Goal: Transaction & Acquisition: Purchase product/service

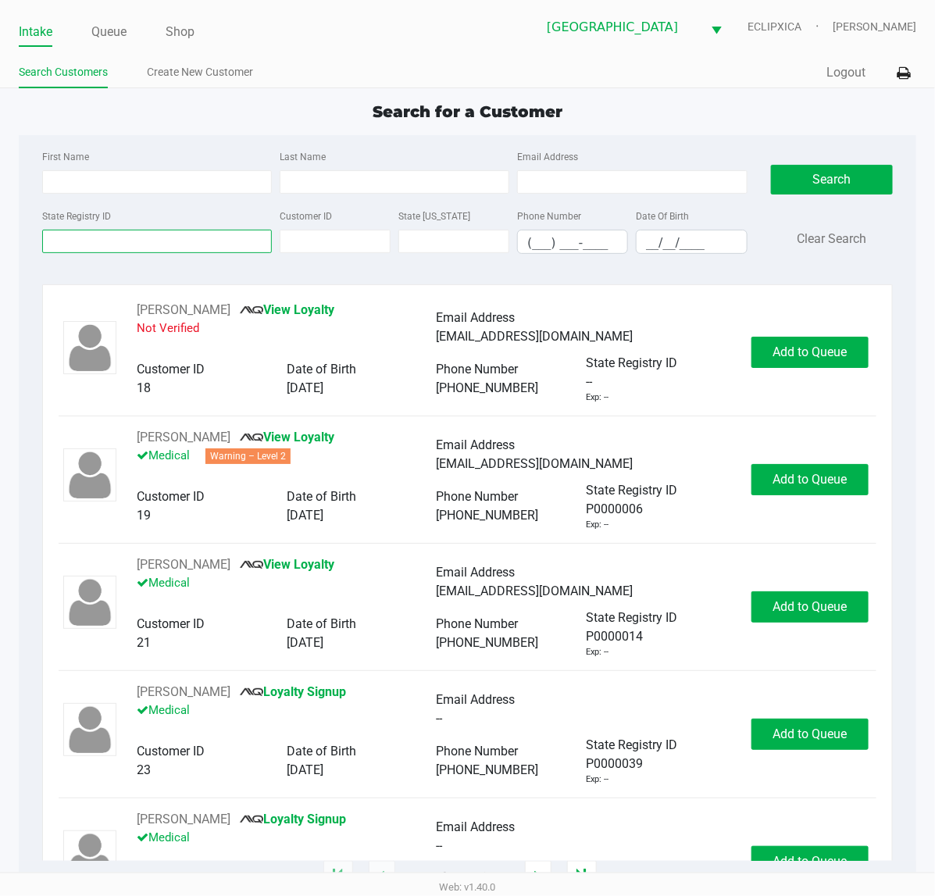
click at [160, 238] on input "State Registry ID" at bounding box center [157, 241] width 230 height 23
click at [80, 252] on input "State Registry ID" at bounding box center [157, 241] width 230 height 23
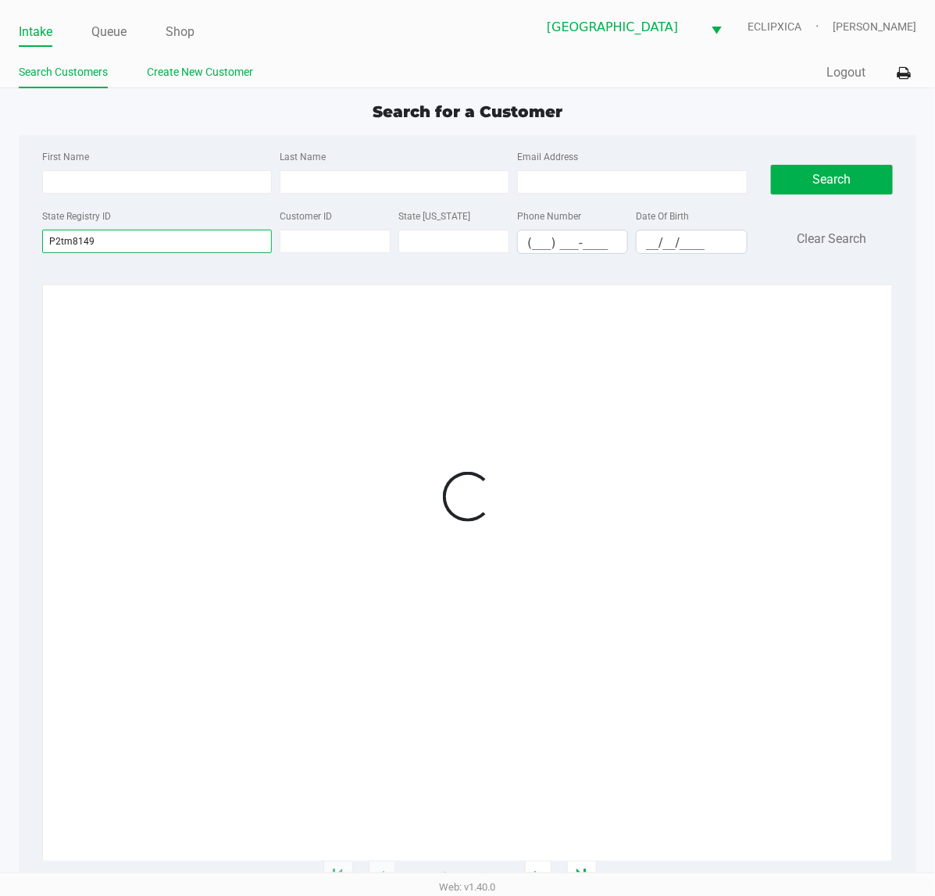
type input "P2tm8149"
click at [227, 84] on li "Create New Customer" at bounding box center [200, 74] width 106 height 27
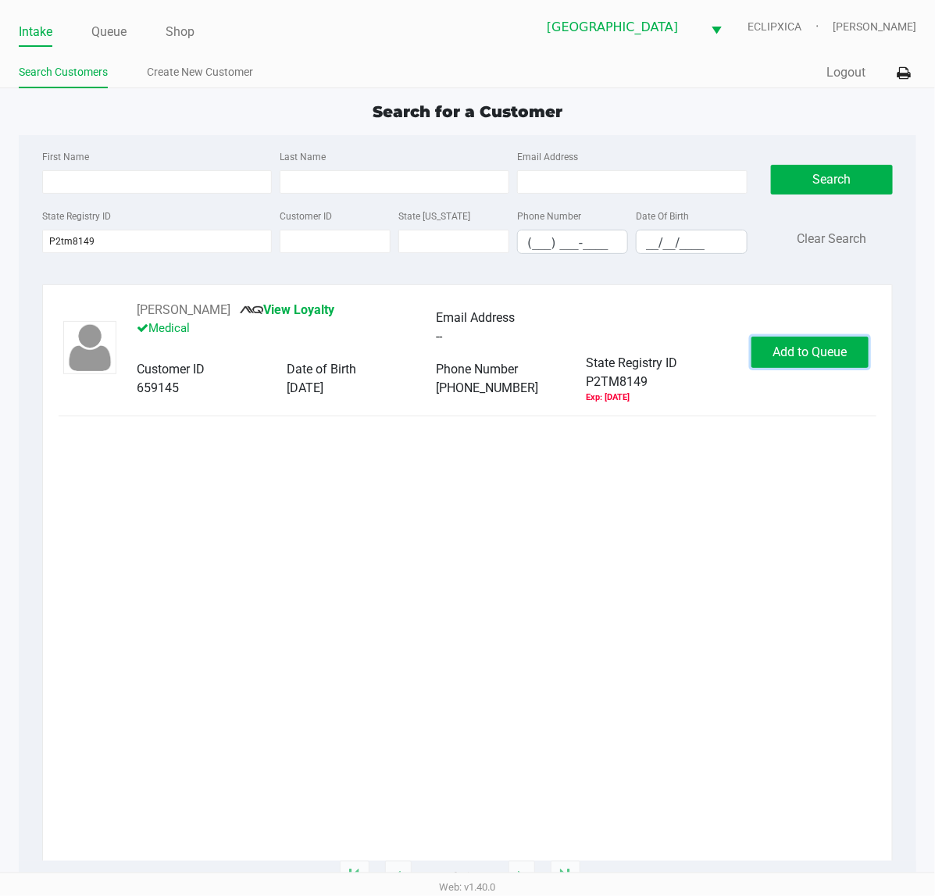
click at [823, 359] on span "Add to Queue" at bounding box center [811, 352] width 74 height 15
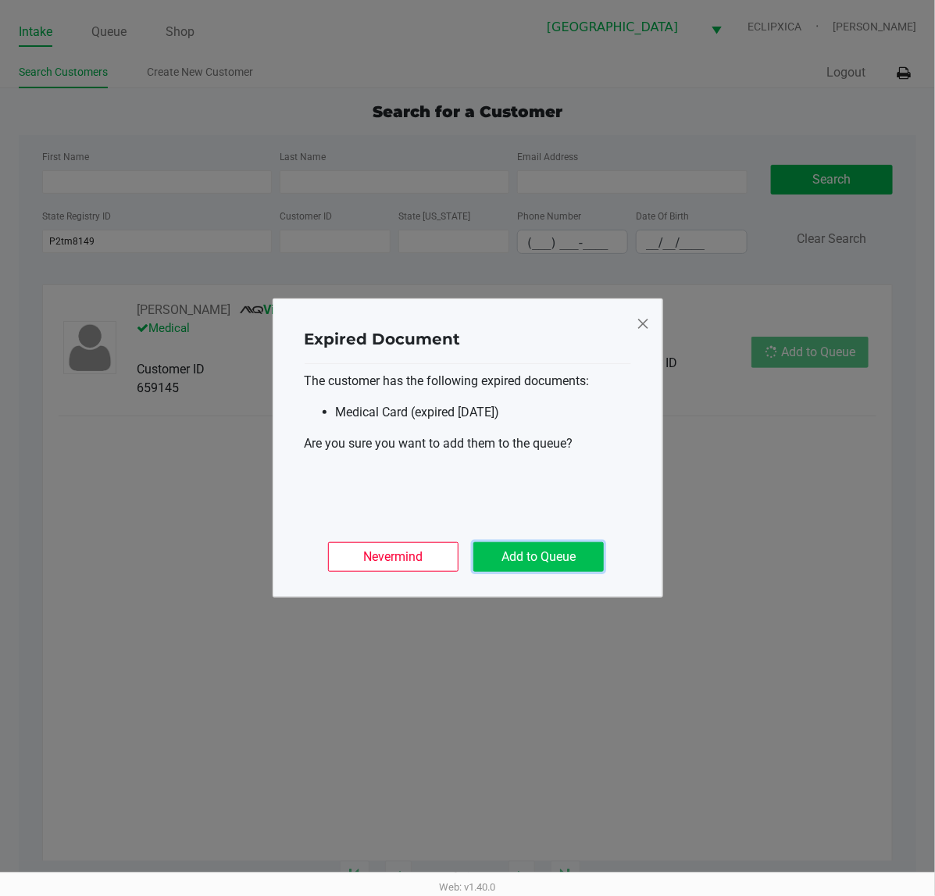
click at [513, 549] on button "Add to Queue" at bounding box center [539, 557] width 130 height 30
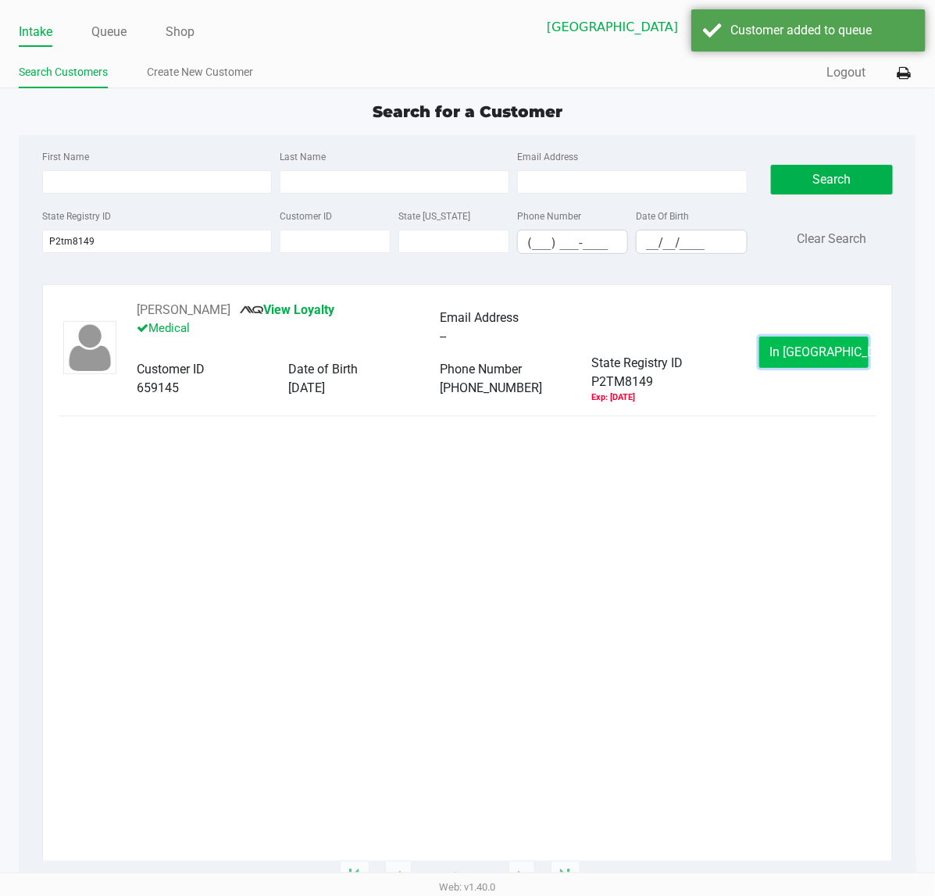
click at [841, 348] on button "In [GEOGRAPHIC_DATA]" at bounding box center [814, 352] width 109 height 31
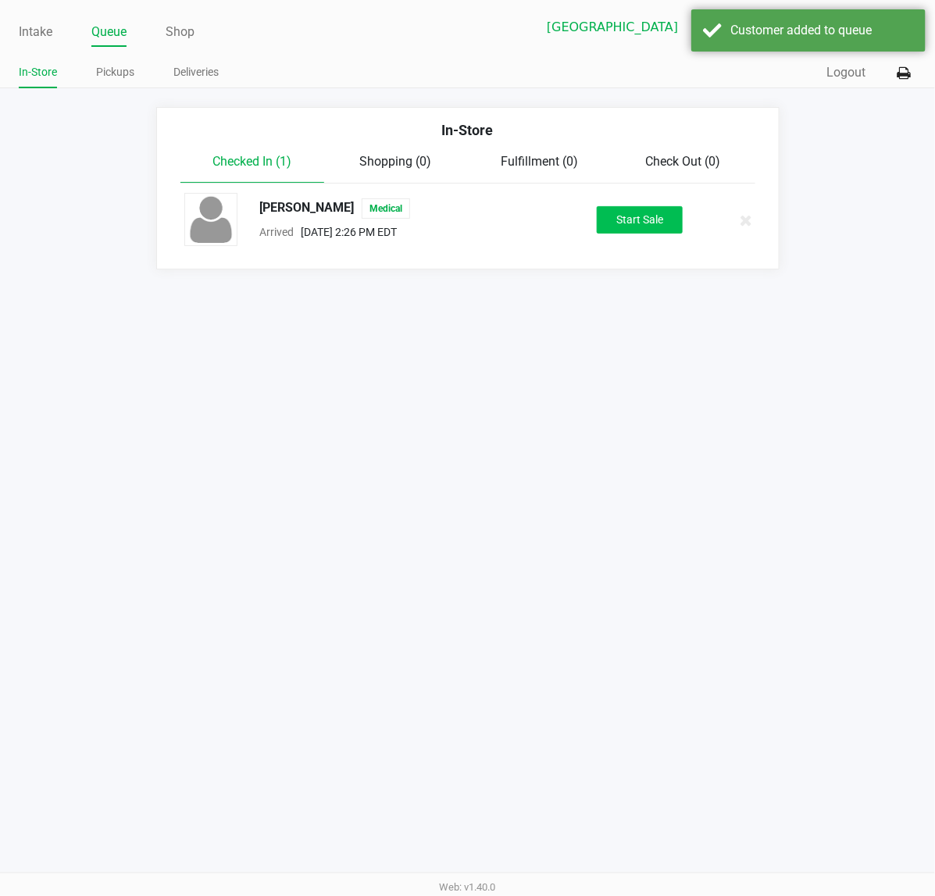
click at [651, 204] on div "[PERSON_NAME] Medical Arrived [DATE] 2:26 PM EDT Start Sale" at bounding box center [468, 220] width 591 height 55
click at [654, 211] on button "Start Sale" at bounding box center [640, 219] width 86 height 27
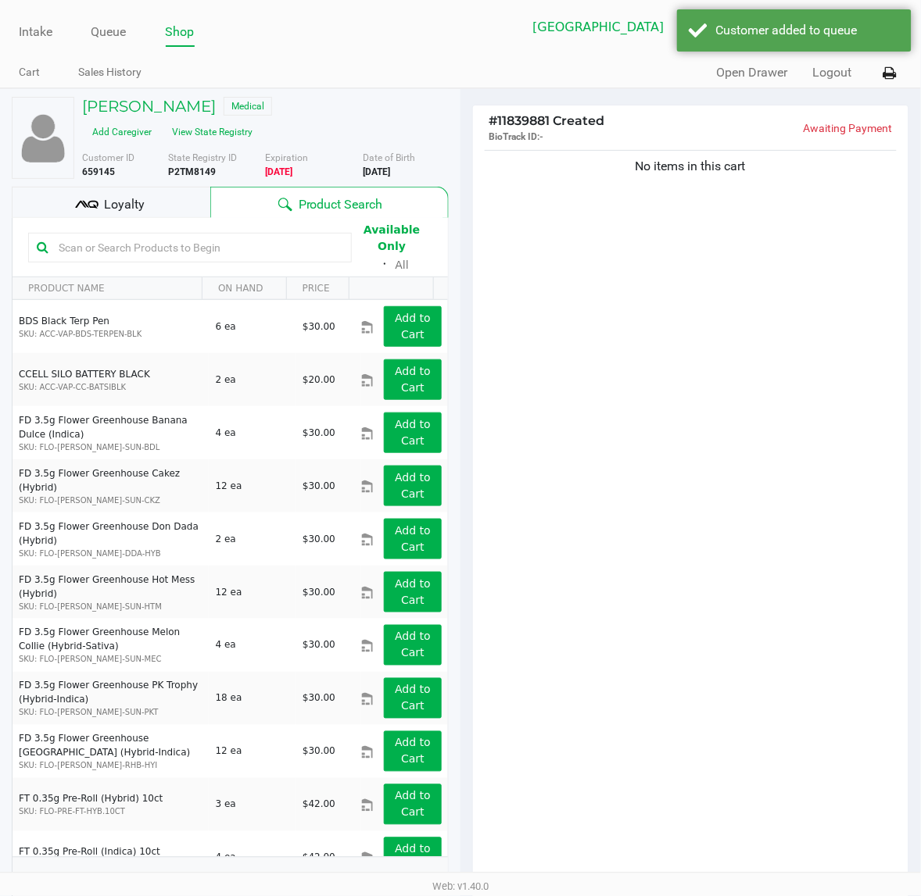
drag, startPoint x: 506, startPoint y: 199, endPoint x: 256, endPoint y: 263, distance: 257.9
click at [604, 259] on div "No items in this cart" at bounding box center [690, 519] width 435 height 745
click at [159, 240] on input "text" at bounding box center [197, 247] width 291 height 23
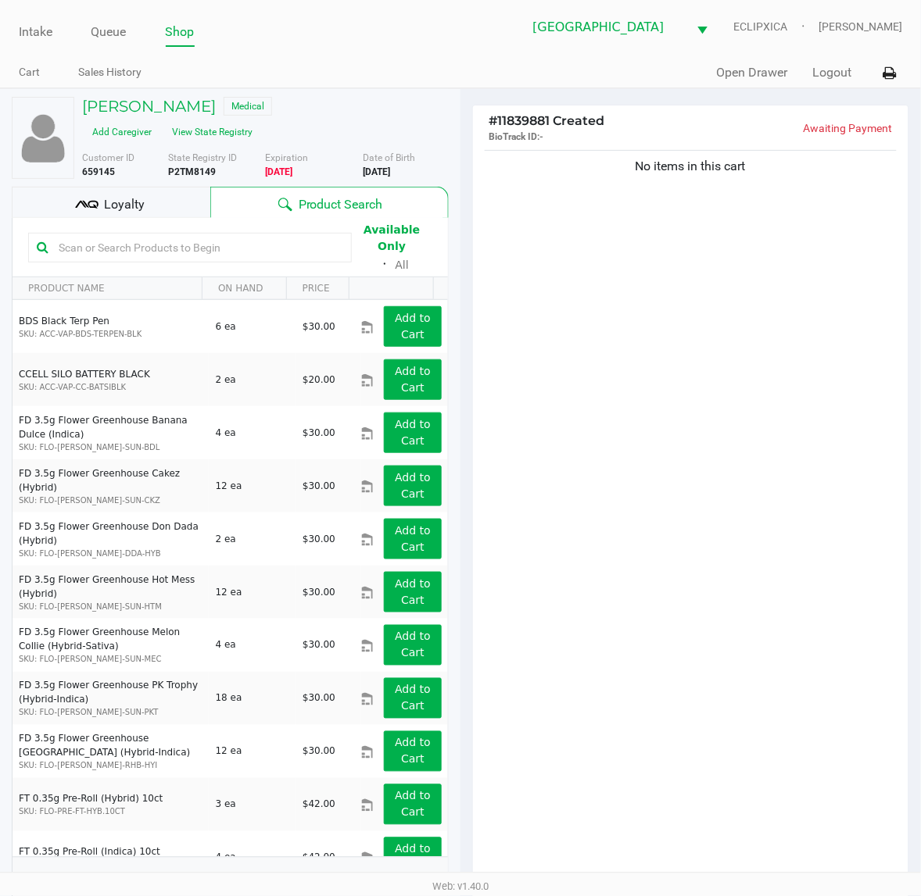
click at [642, 543] on div "No items in this cart" at bounding box center [690, 519] width 435 height 745
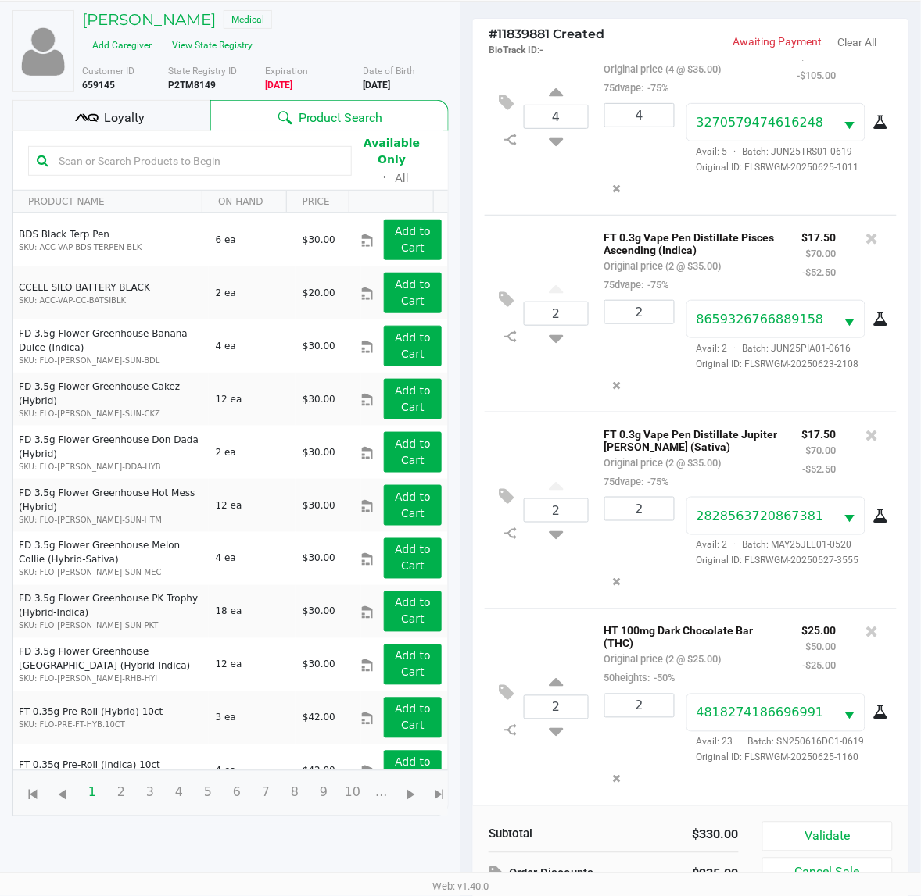
scroll to position [170, 0]
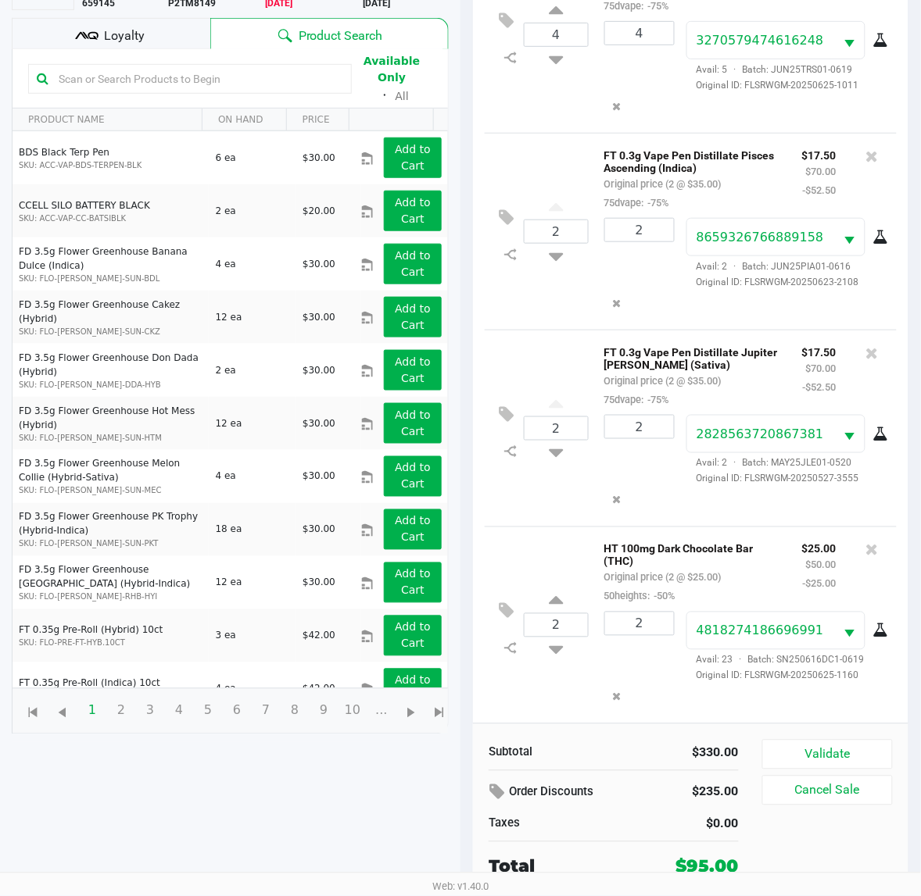
click at [790, 573] on div "$25.00 $50.00 -$25.00" at bounding box center [819, 572] width 58 height 66
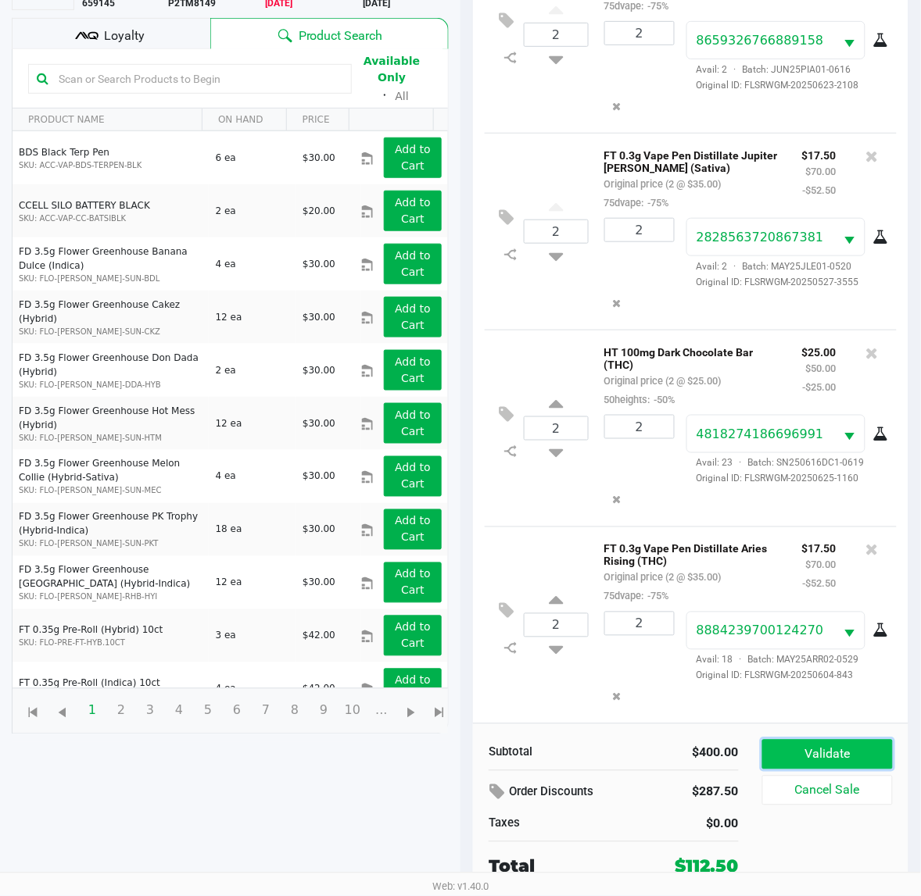
click at [806, 760] on button "Validate" at bounding box center [827, 755] width 130 height 30
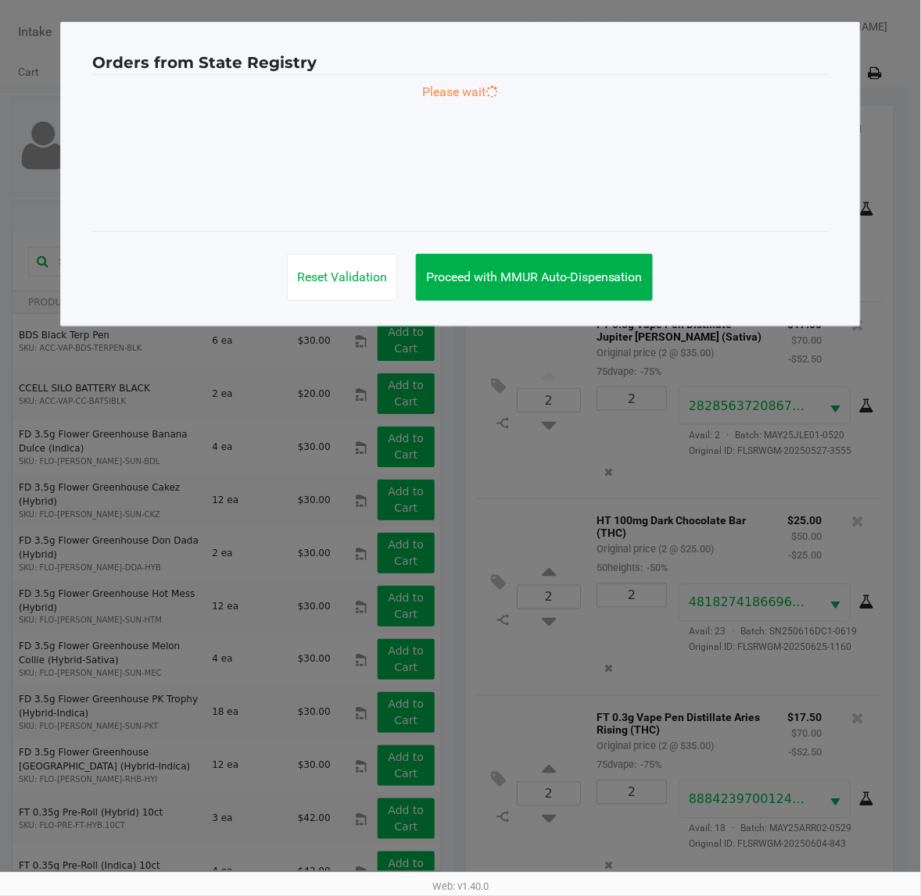
scroll to position [0, 0]
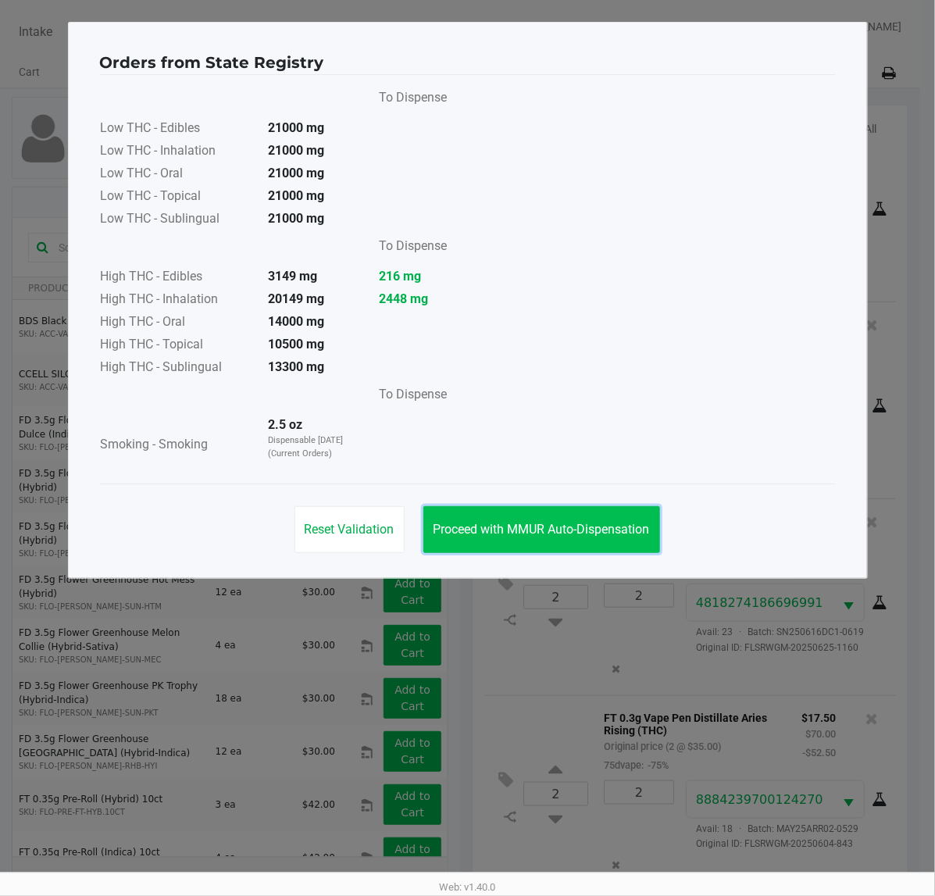
click at [607, 512] on button "Proceed with MMUR Auto-Dispensation" at bounding box center [542, 529] width 237 height 47
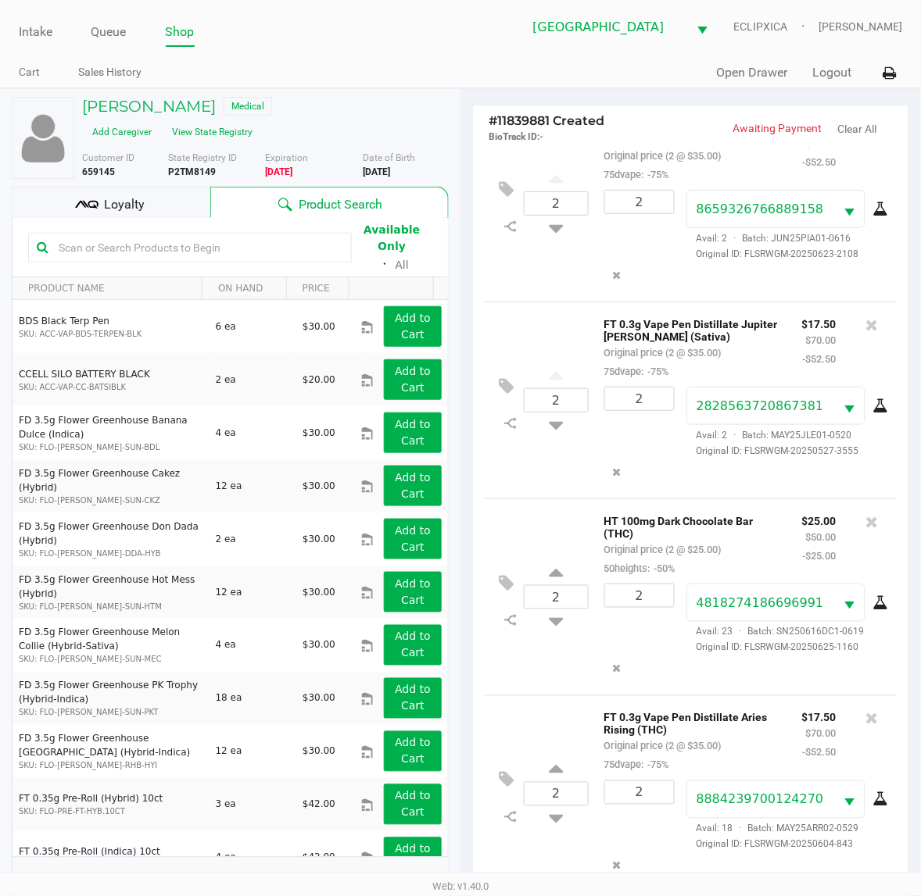
click at [169, 213] on div "Loyalty" at bounding box center [111, 202] width 198 height 31
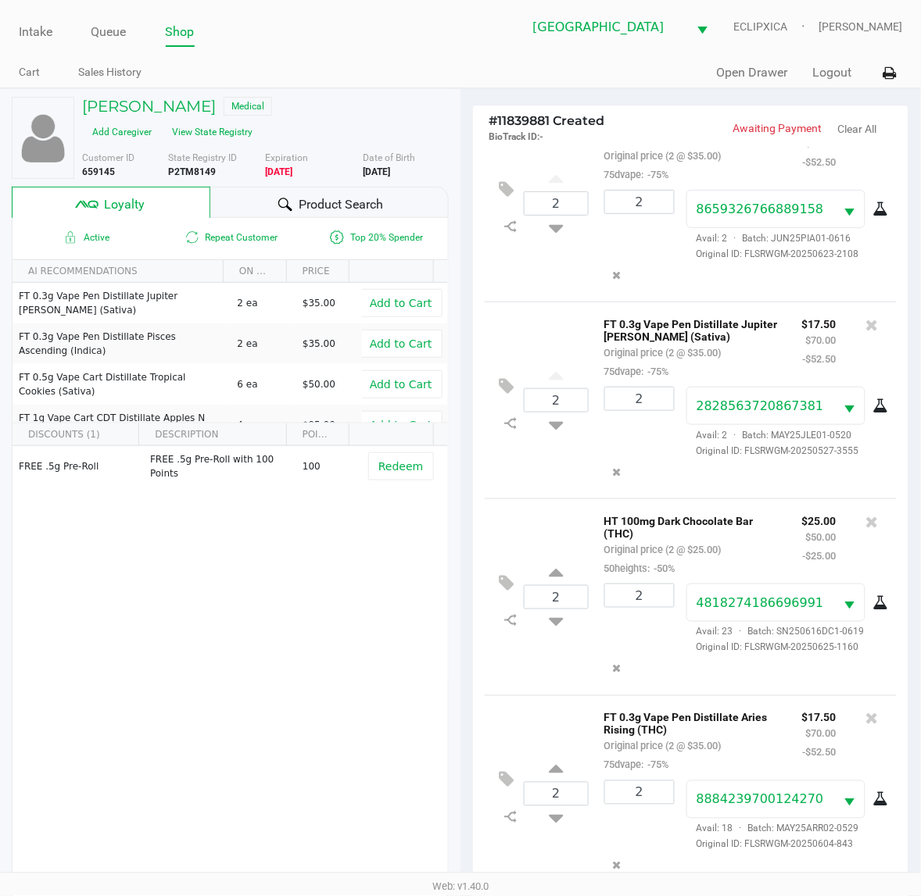
click at [263, 590] on div "FREE .5g Pre-Roll FREE .5g Pre-Roll with 100 Points 100 Redeem" at bounding box center [230, 563] width 435 height 235
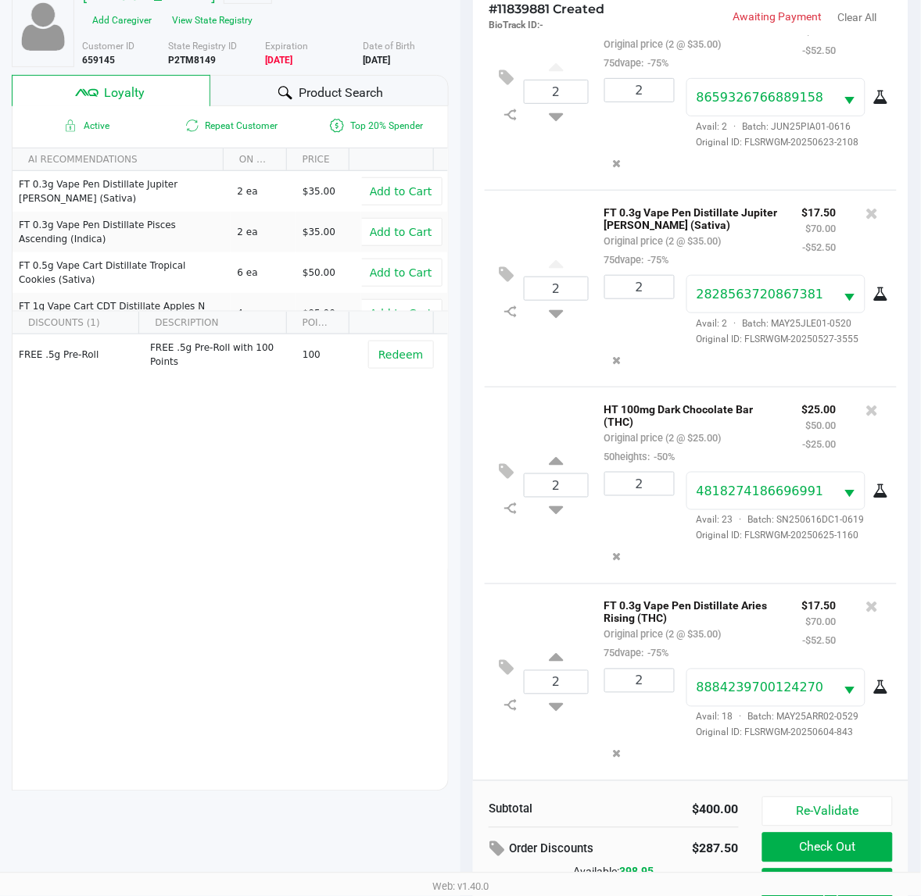
scroll to position [203, 0]
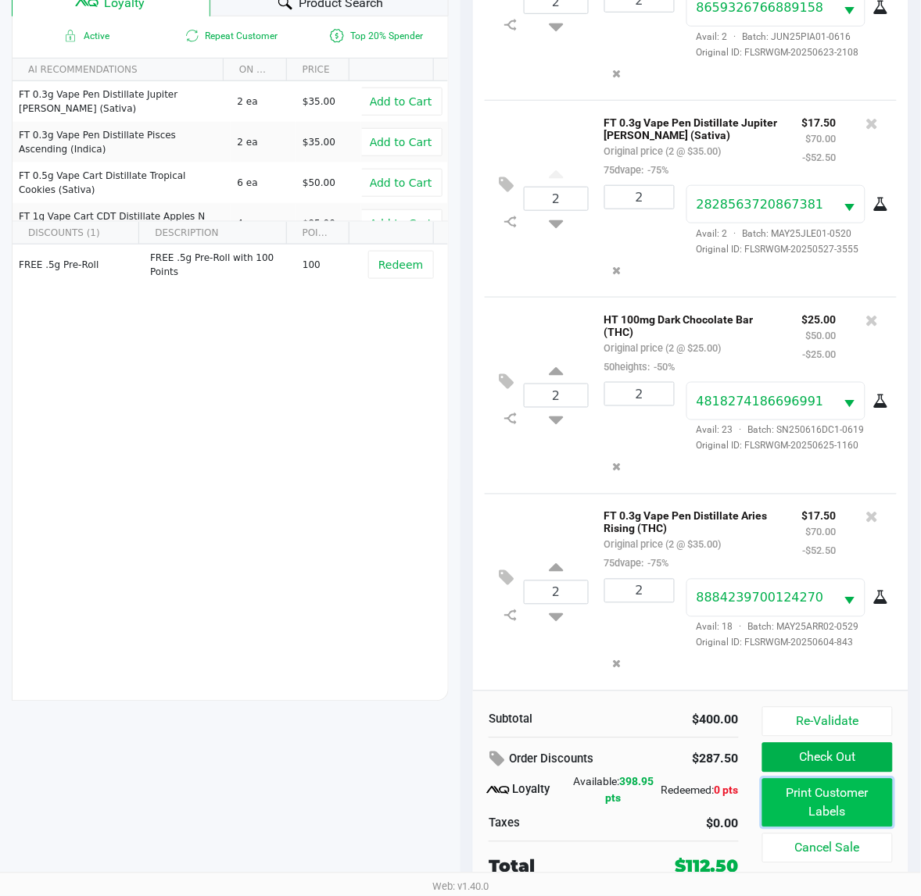
click at [865, 813] on button "Print Customer Labels" at bounding box center [827, 803] width 130 height 48
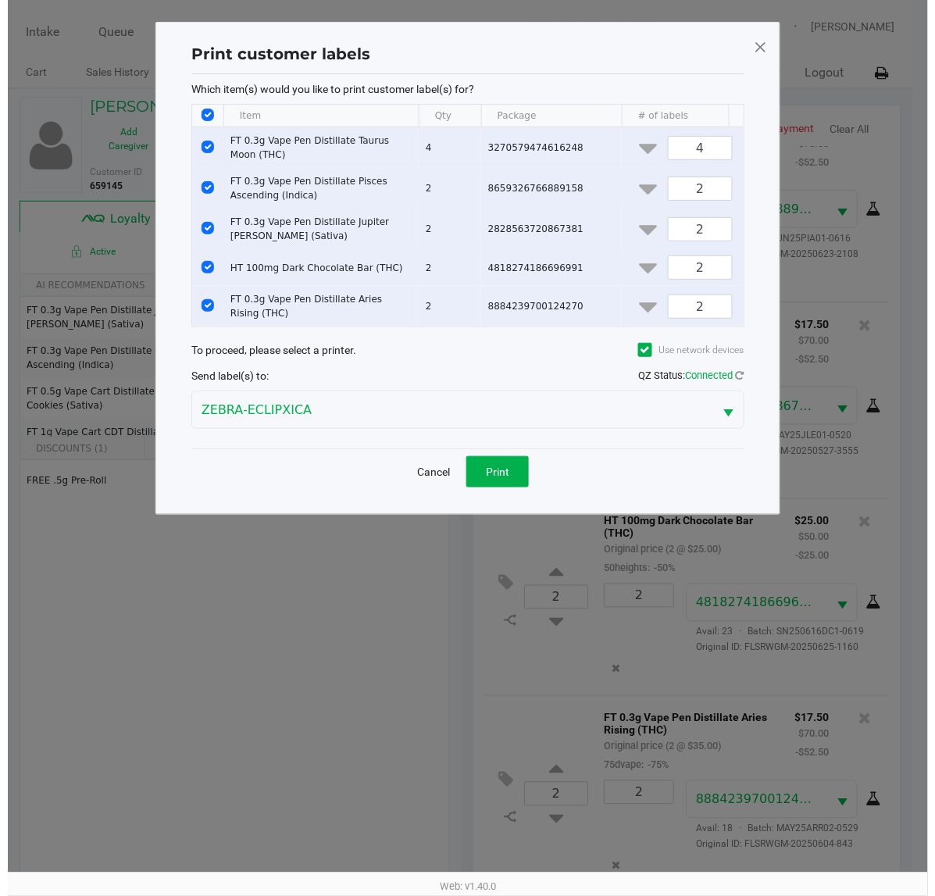
scroll to position [0, 0]
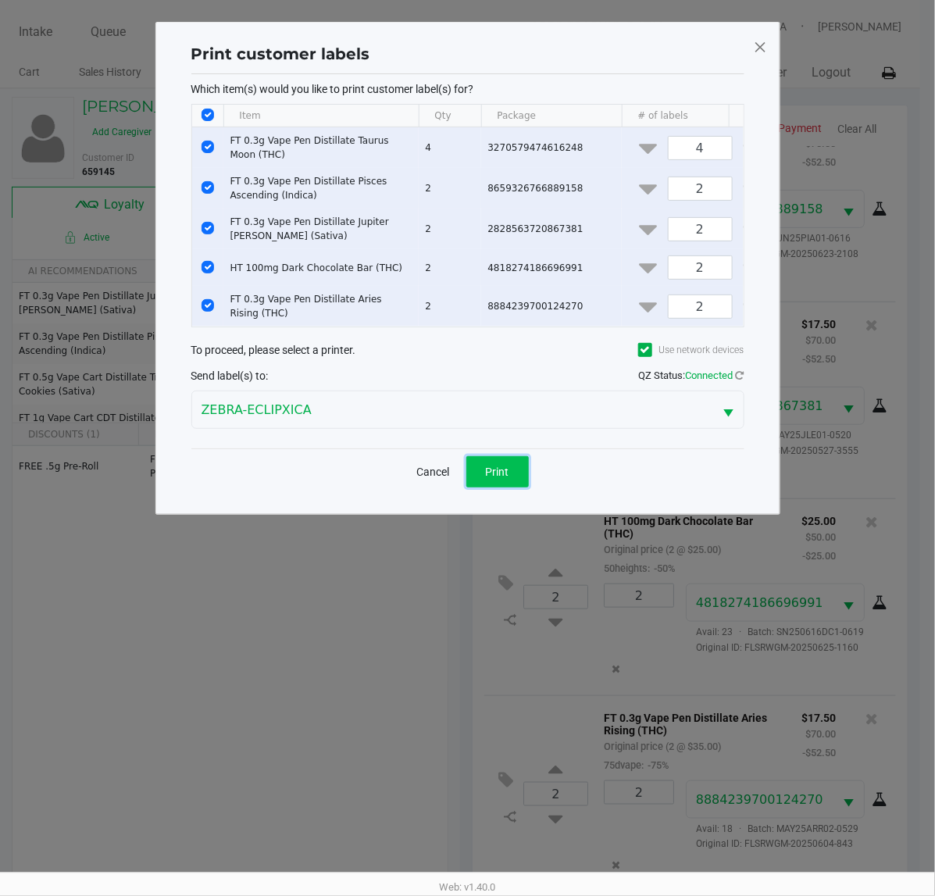
click at [514, 475] on button "Print" at bounding box center [498, 471] width 63 height 31
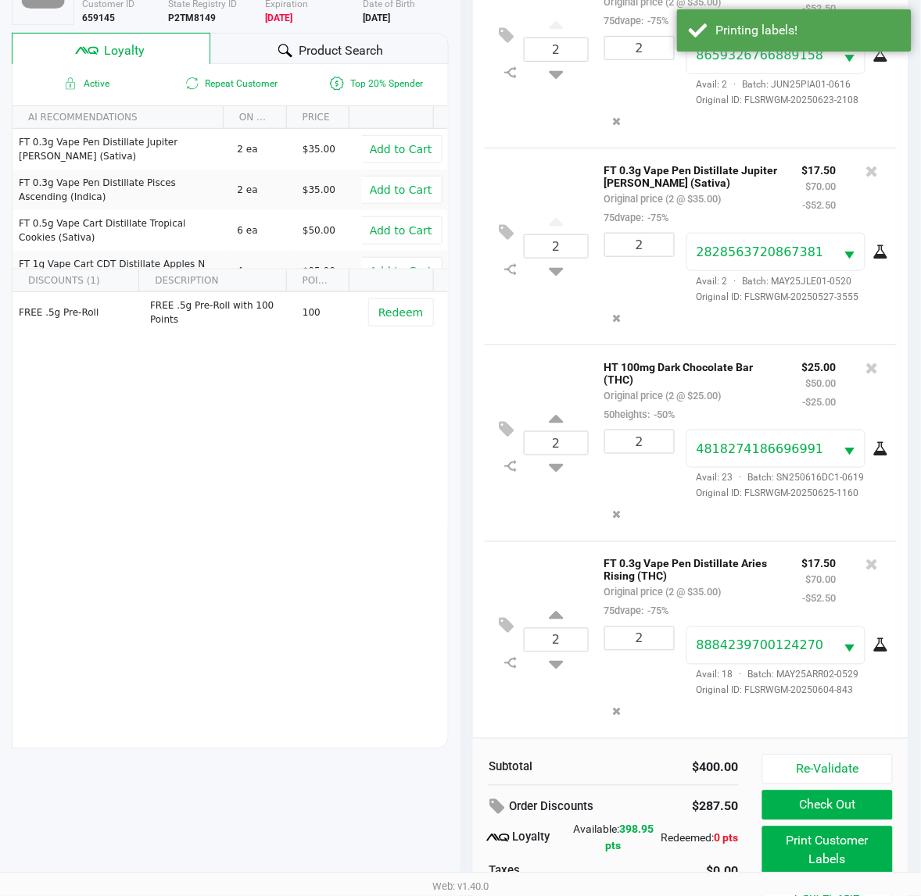
scroll to position [203, 0]
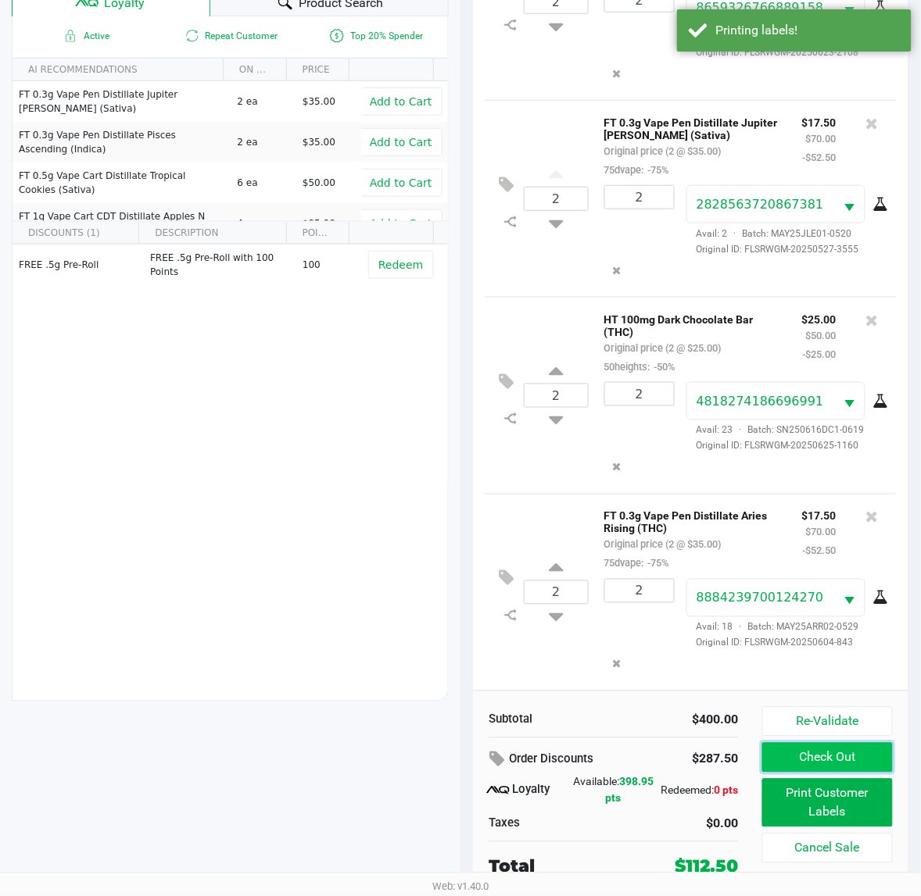
click at [806, 755] on button "Check Out" at bounding box center [827, 758] width 130 height 30
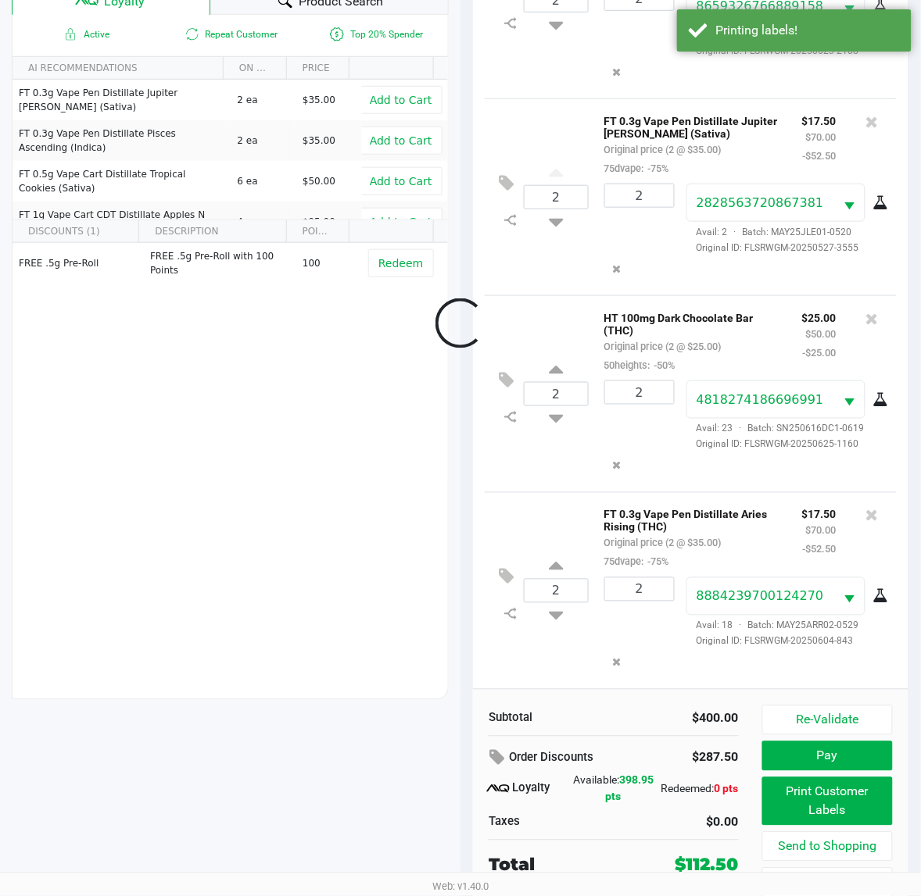
scroll to position [254, 0]
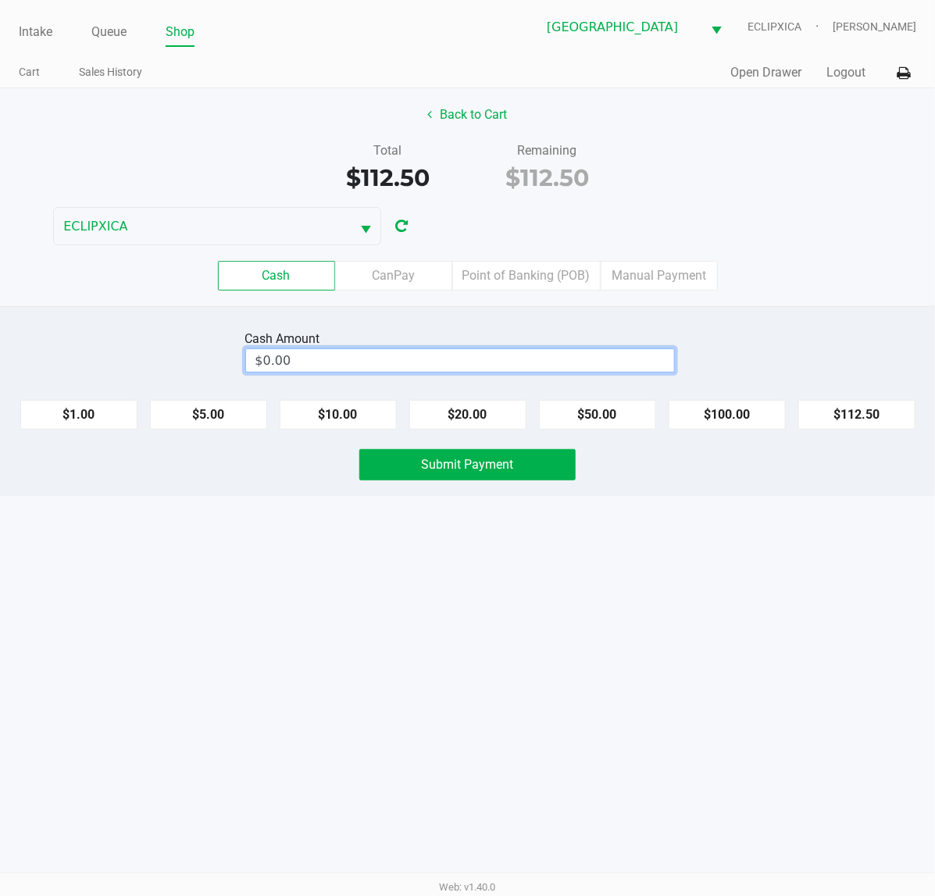
type input "0"
click at [536, 371] on input "0" at bounding box center [460, 360] width 428 height 23
click at [438, 127] on button "Back to Cart" at bounding box center [468, 115] width 100 height 30
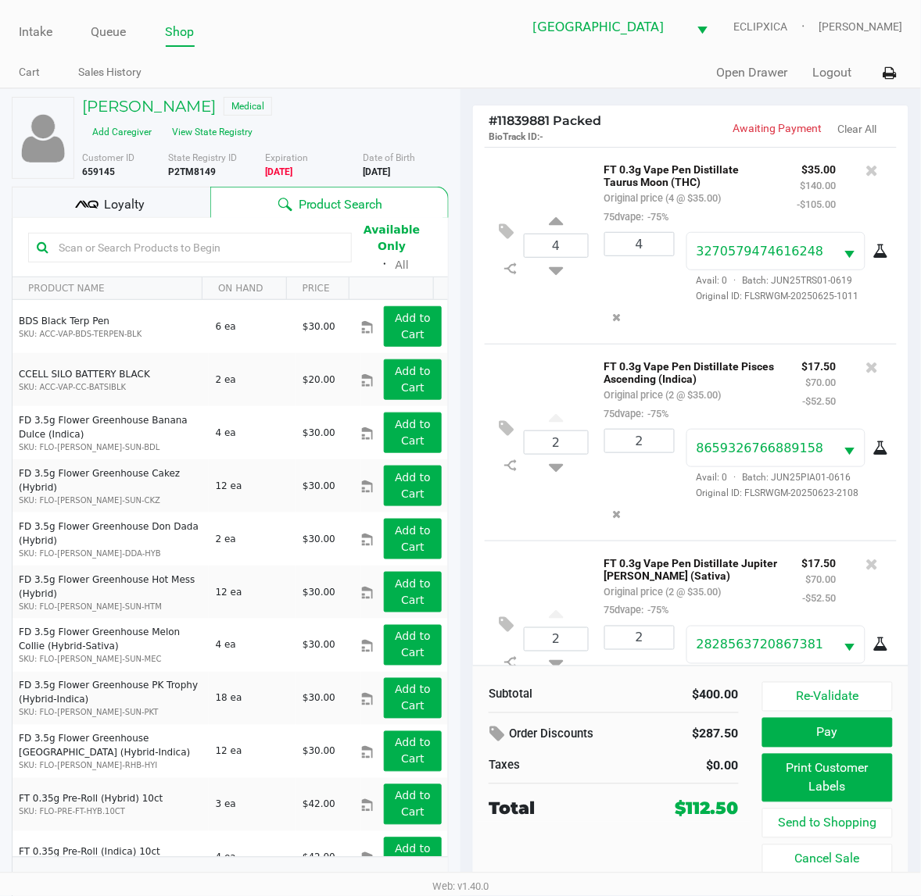
click at [170, 202] on div "Loyalty" at bounding box center [111, 202] width 198 height 31
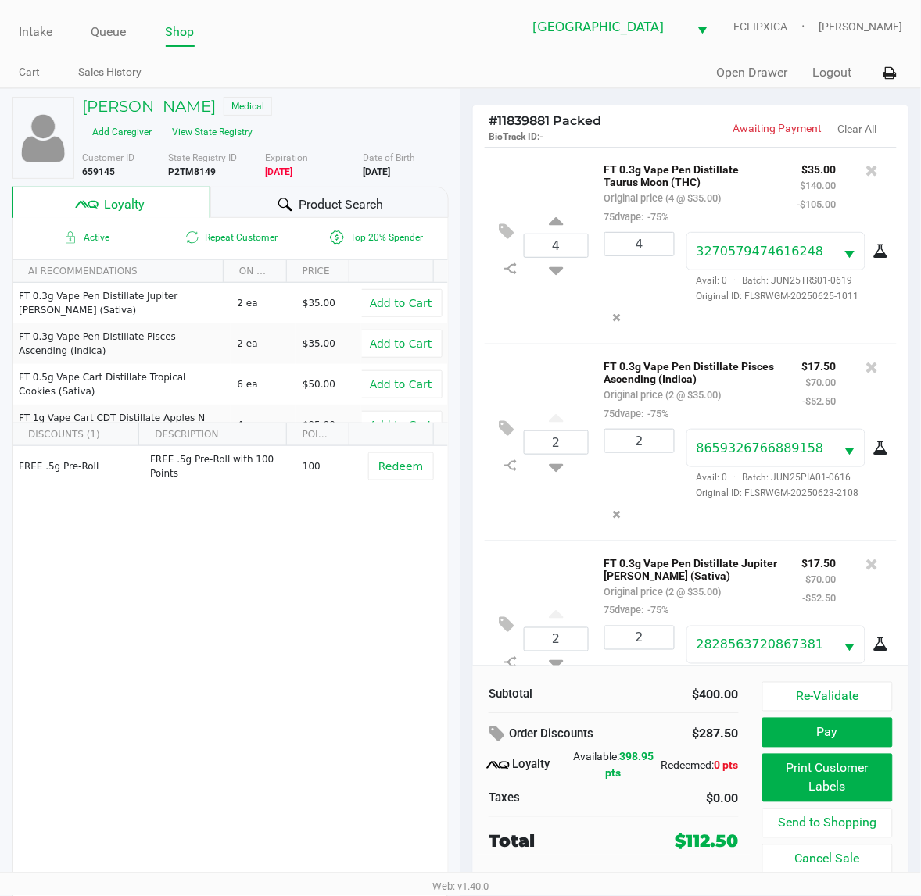
click at [252, 577] on div "FREE .5g Pre-Roll FREE .5g Pre-Roll with 100 Points 100 Redeem" at bounding box center [230, 563] width 435 height 235
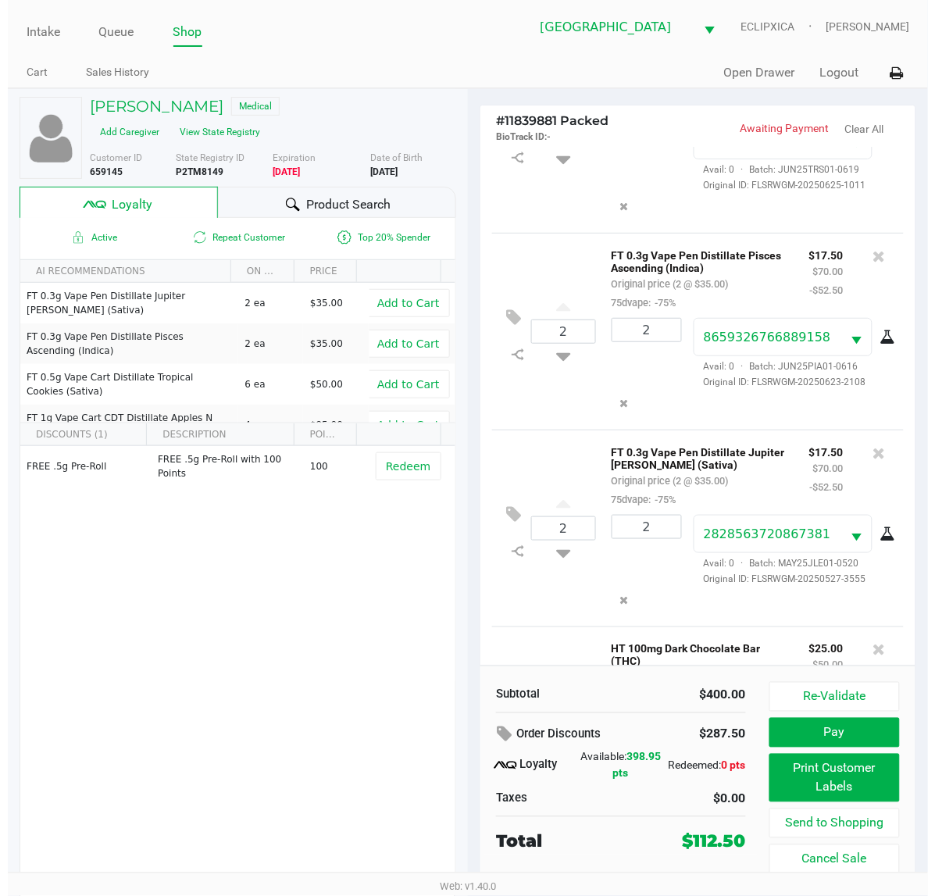
scroll to position [293, 0]
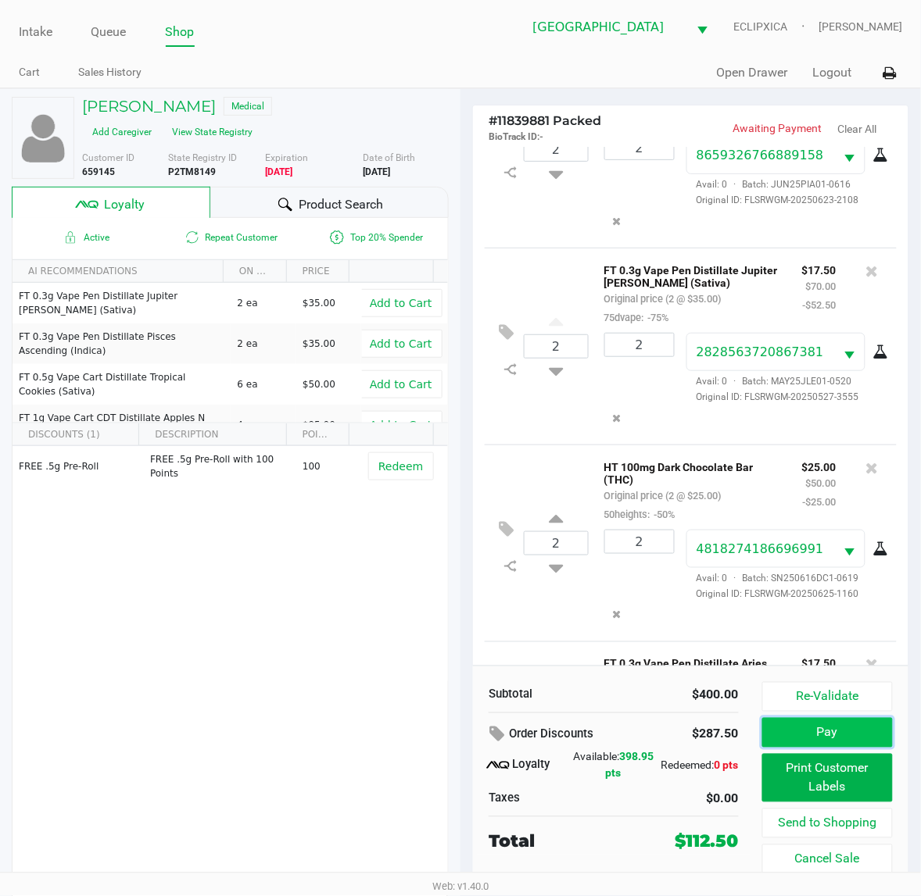
click at [827, 731] on button "Pay" at bounding box center [827, 733] width 130 height 30
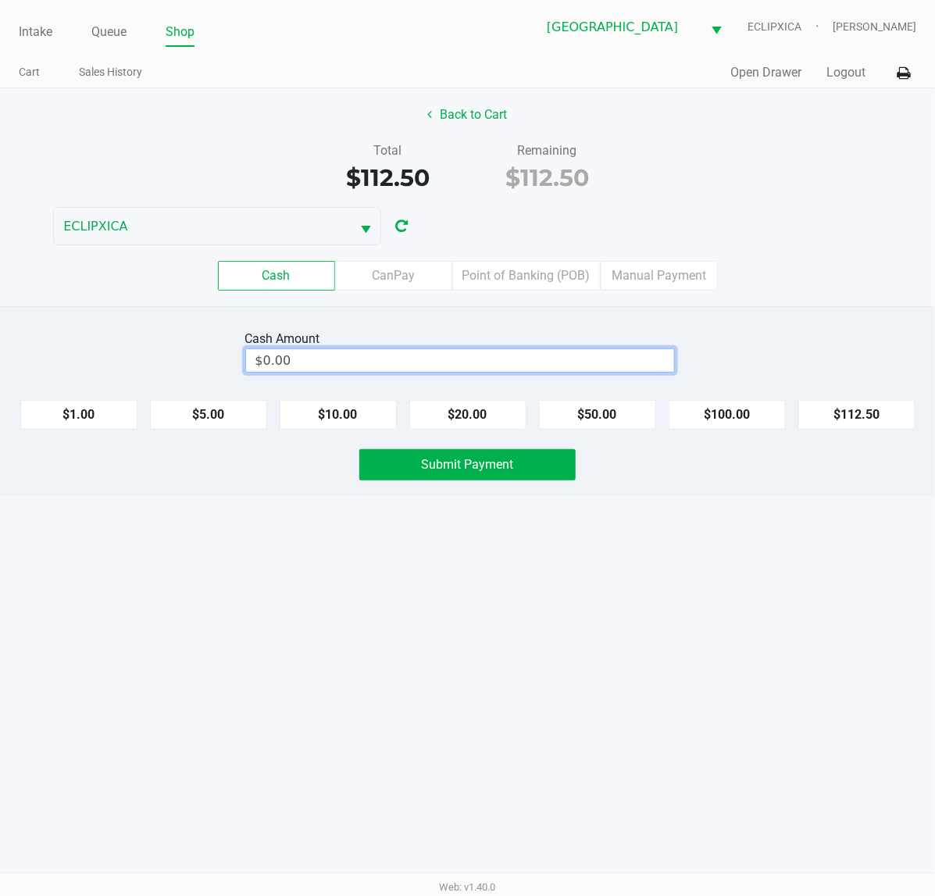
type input "0"
click at [555, 370] on input "0" at bounding box center [460, 360] width 428 height 23
click at [397, 279] on label "CanPay" at bounding box center [393, 276] width 117 height 30
click at [0, 0] on 2 "CanPay" at bounding box center [0, 0] width 0 height 0
type input "$0.00"
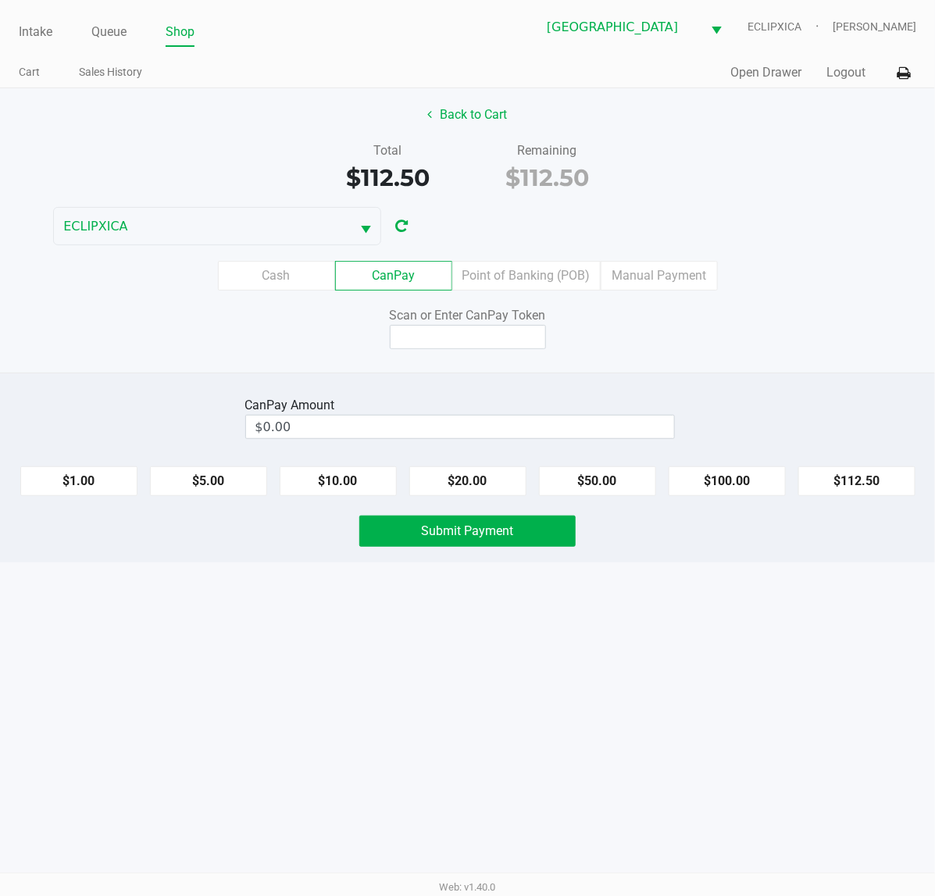
click at [439, 341] on input at bounding box center [468, 337] width 156 height 24
type input "X4662168X"
click at [864, 488] on button "$112.50" at bounding box center [857, 482] width 117 height 30
type input "$112.50"
click at [805, 613] on div "Intake Queue Shop [GEOGRAPHIC_DATA][PERSON_NAME] WC ECLIPXICA [PERSON_NAME] Car…" at bounding box center [467, 448] width 935 height 896
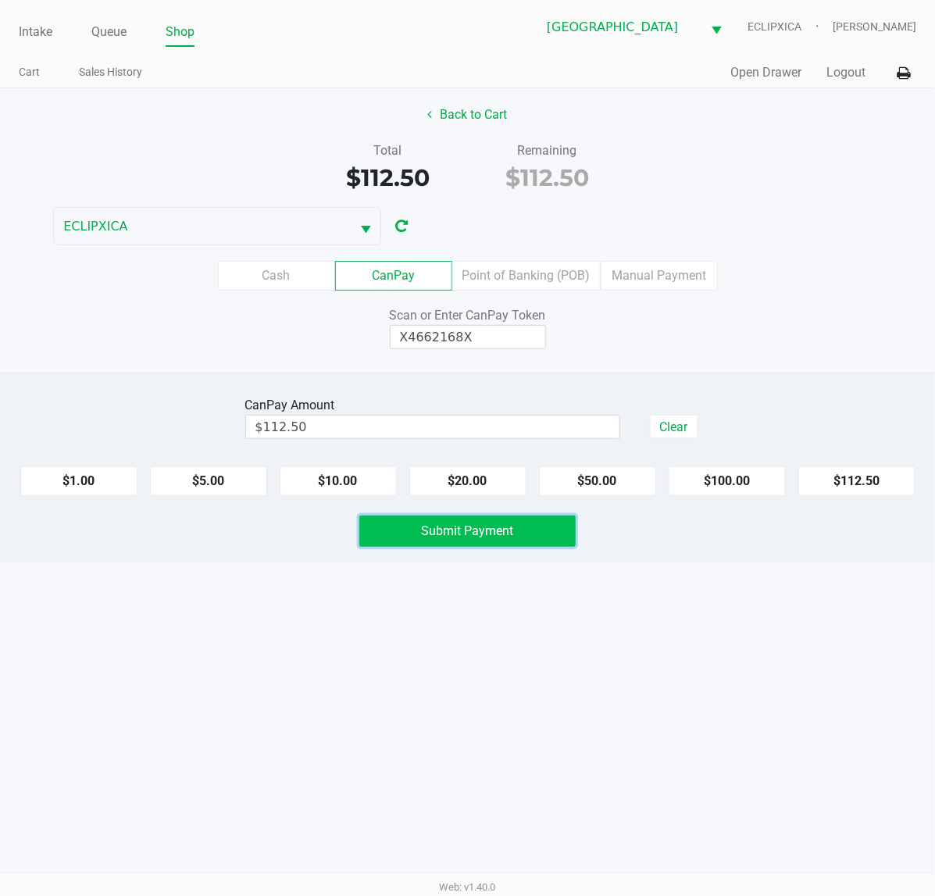
click at [502, 538] on span "Submit Payment" at bounding box center [468, 531] width 92 height 15
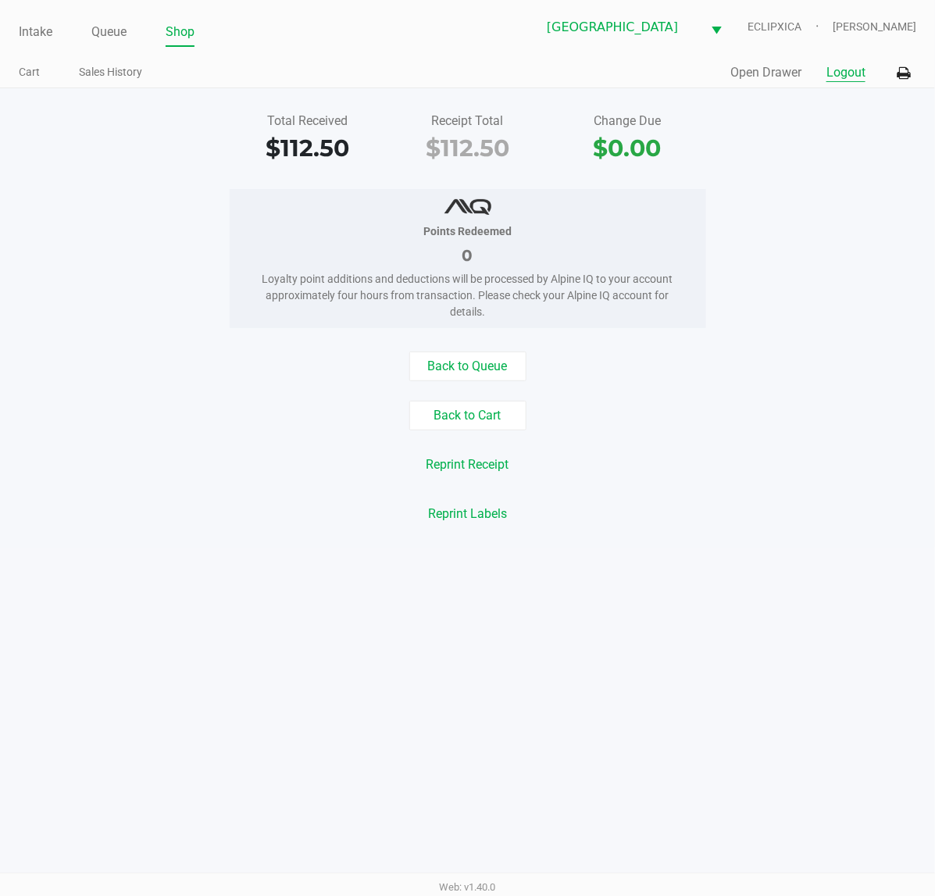
click at [852, 66] on button "Logout" at bounding box center [846, 72] width 39 height 19
